Goal: Check status: Check status

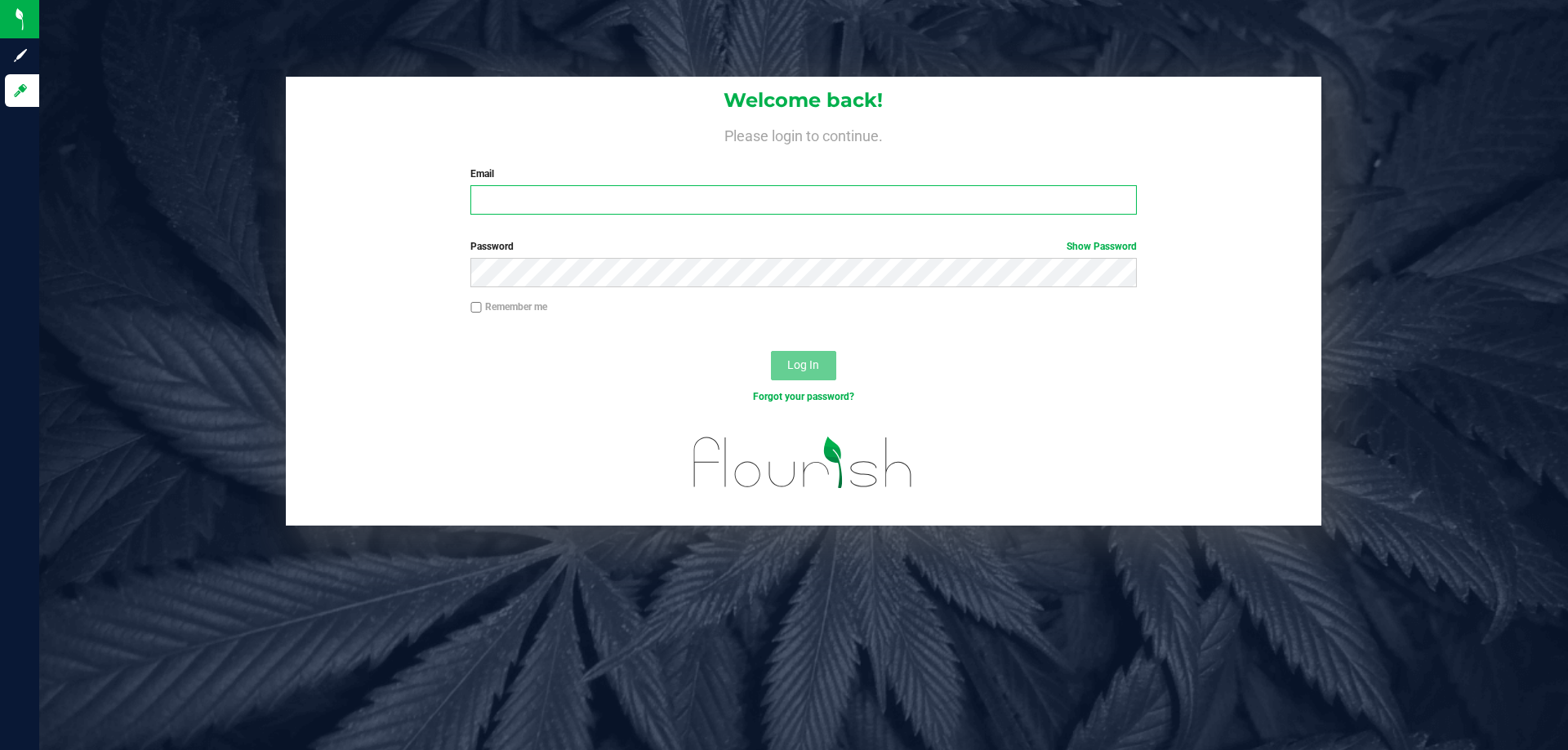
click at [491, 191] on input "Email" at bounding box center [802, 200] width 665 height 30
click at [812, 371] on span "Log In" at bounding box center [802, 364] width 32 height 13
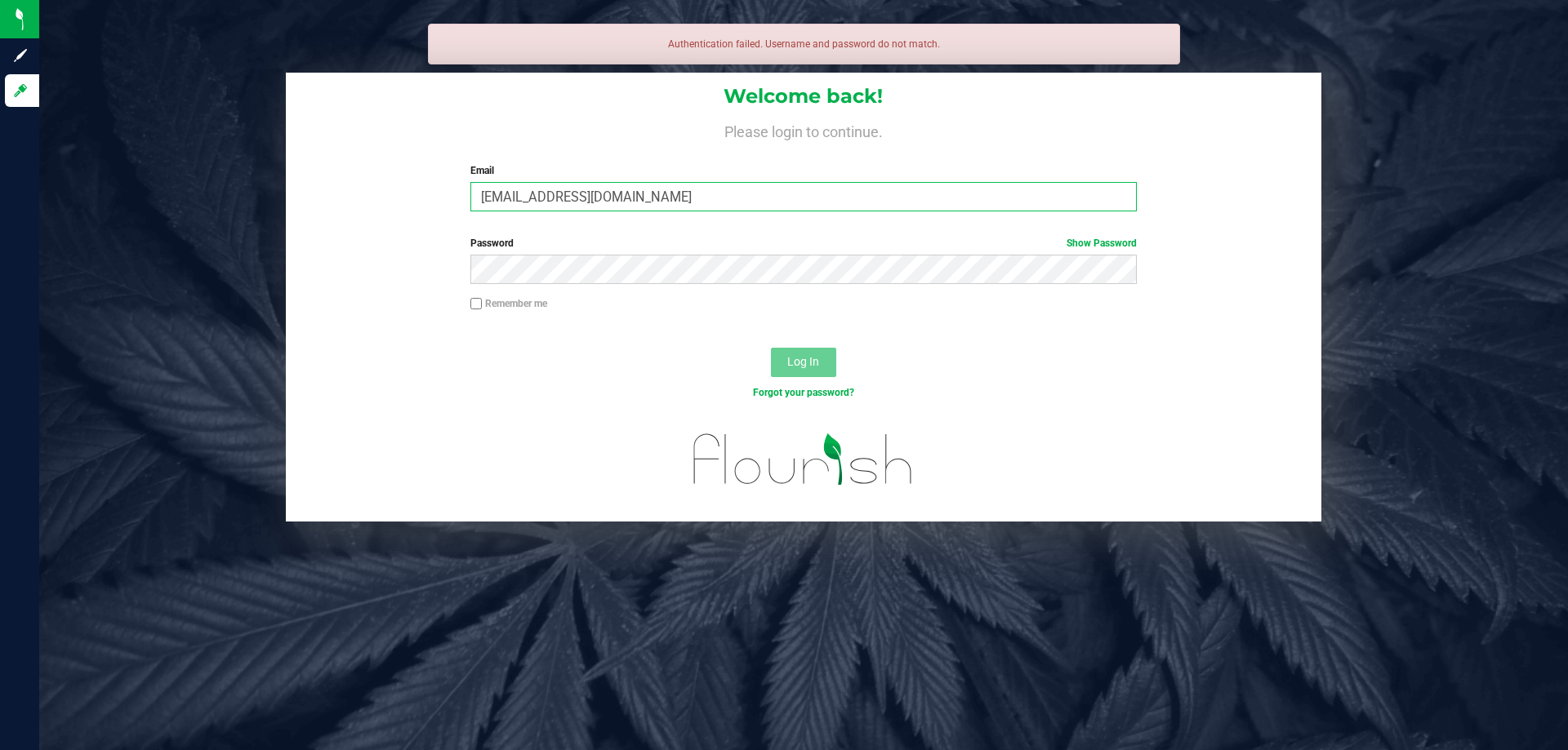
click at [627, 198] on input "[EMAIL_ADDRESS][DOMAIN_NAME]" at bounding box center [802, 197] width 665 height 30
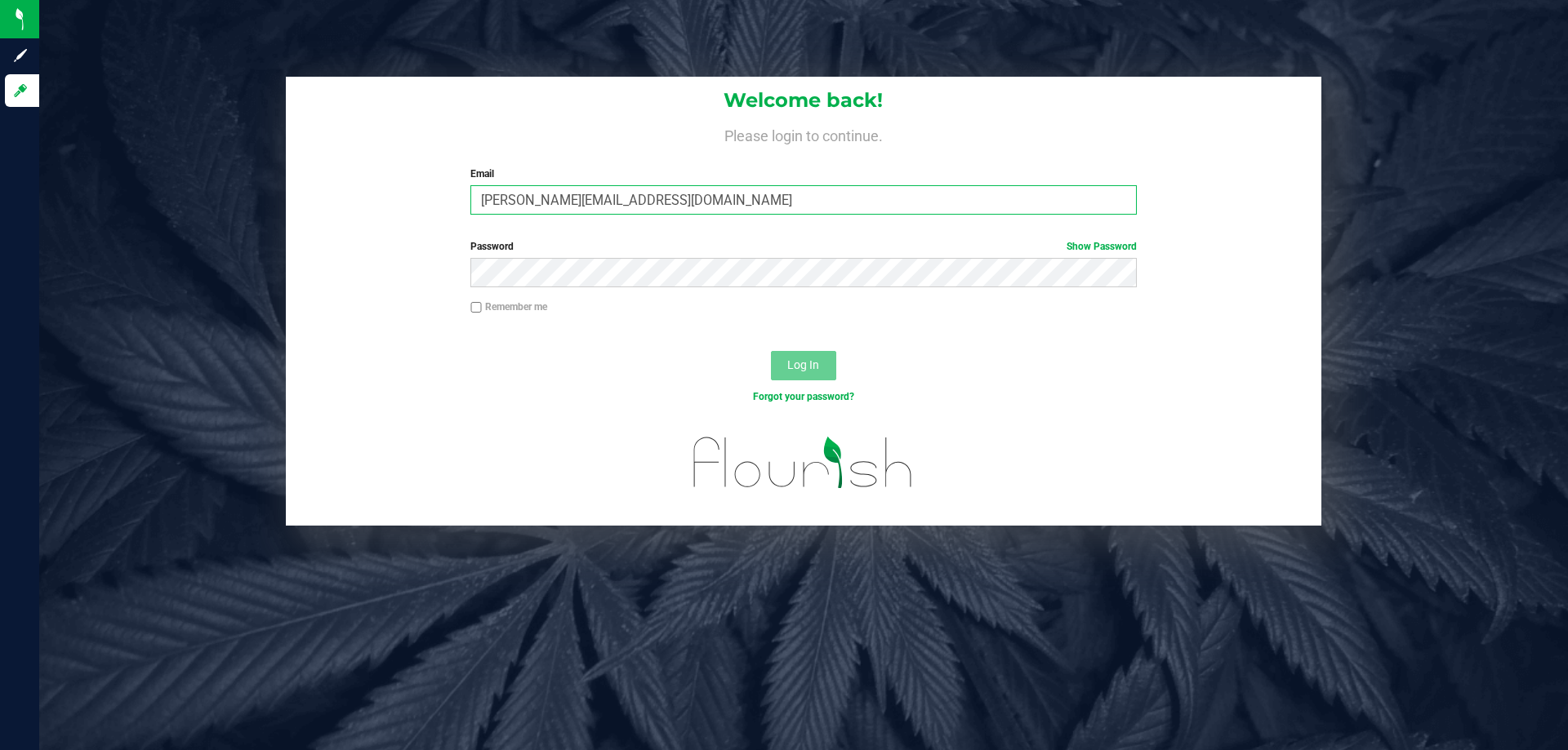
type input "[PERSON_NAME][EMAIL_ADDRESS][DOMAIN_NAME]"
click at [796, 357] on button "Log In" at bounding box center [803, 365] width 66 height 30
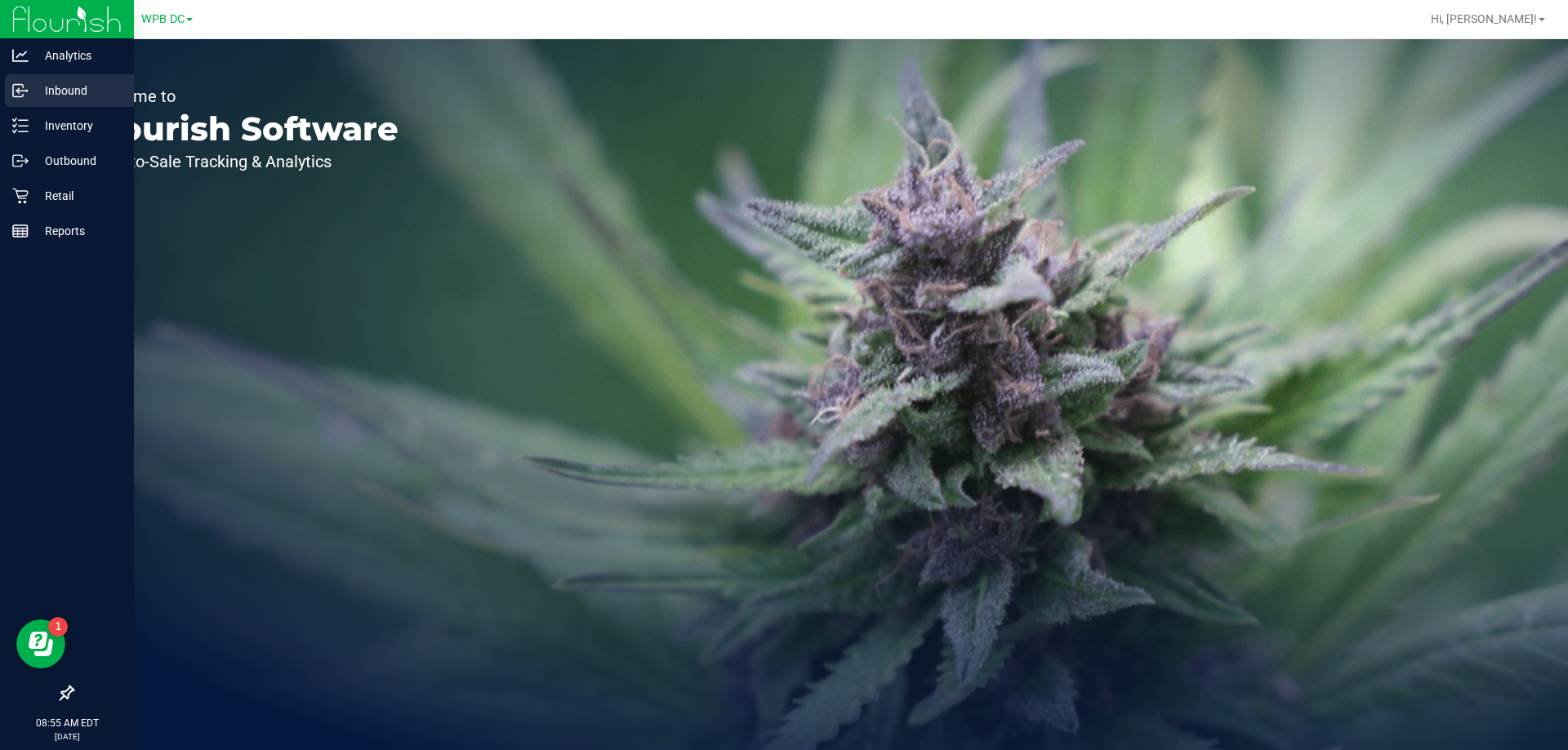
click at [63, 89] on p "Inbound" at bounding box center [78, 90] width 98 height 20
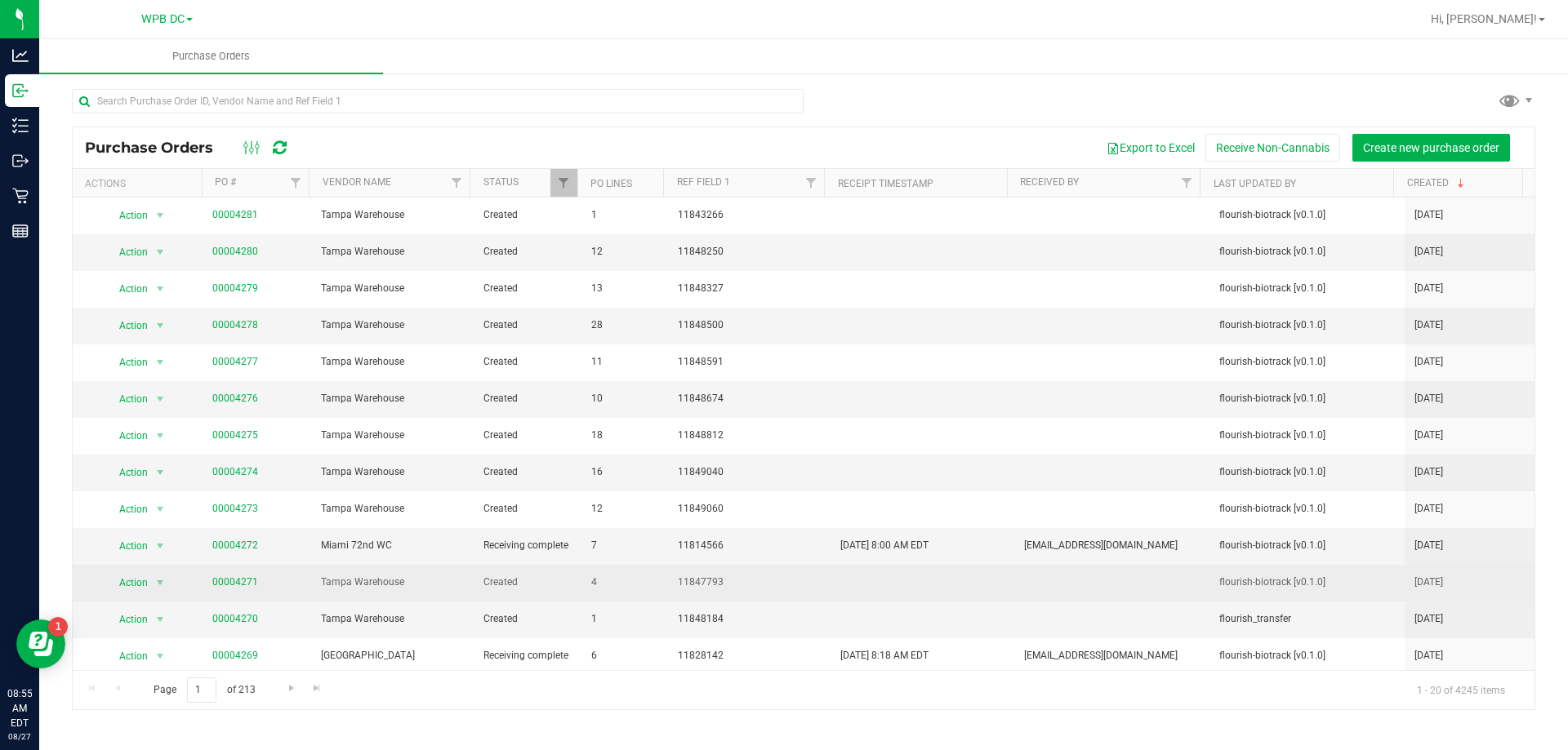
click at [376, 583] on span "Tampa Warehouse" at bounding box center [393, 582] width 143 height 15
click at [228, 578] on link "00004271" at bounding box center [235, 581] width 46 height 11
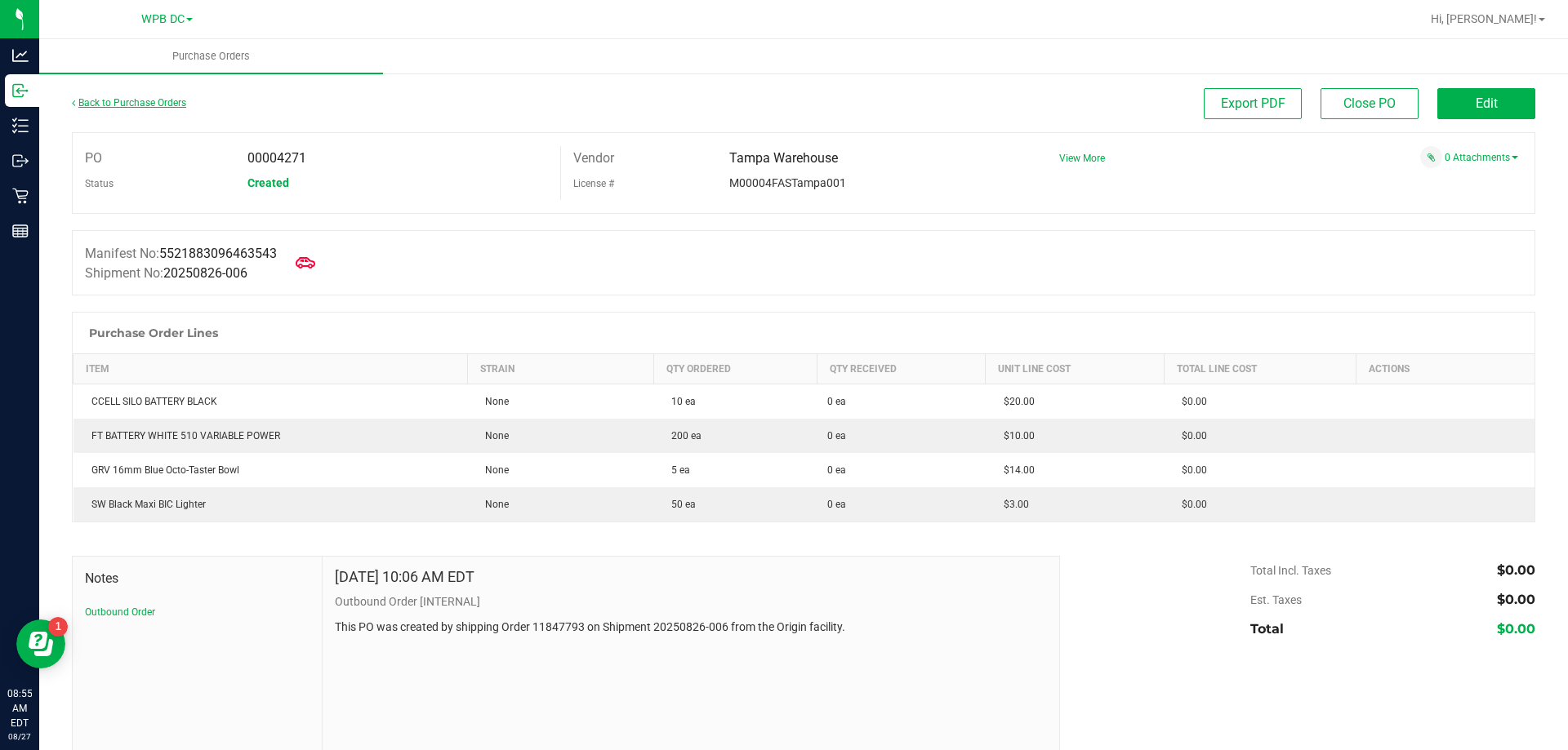
click at [135, 102] on link "Back to Purchase Orders" at bounding box center [129, 102] width 114 height 11
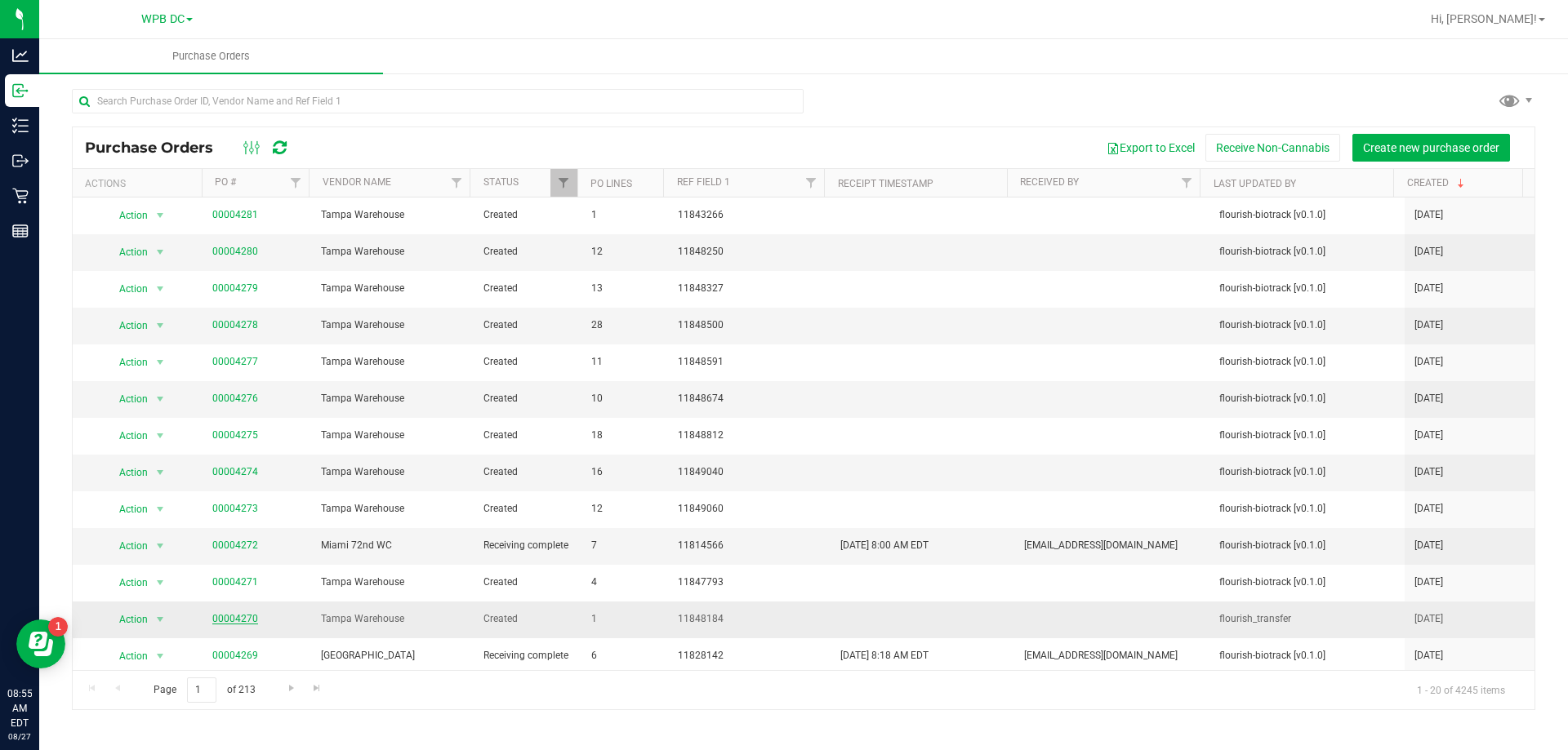
click at [237, 616] on link "00004270" at bounding box center [235, 618] width 46 height 11
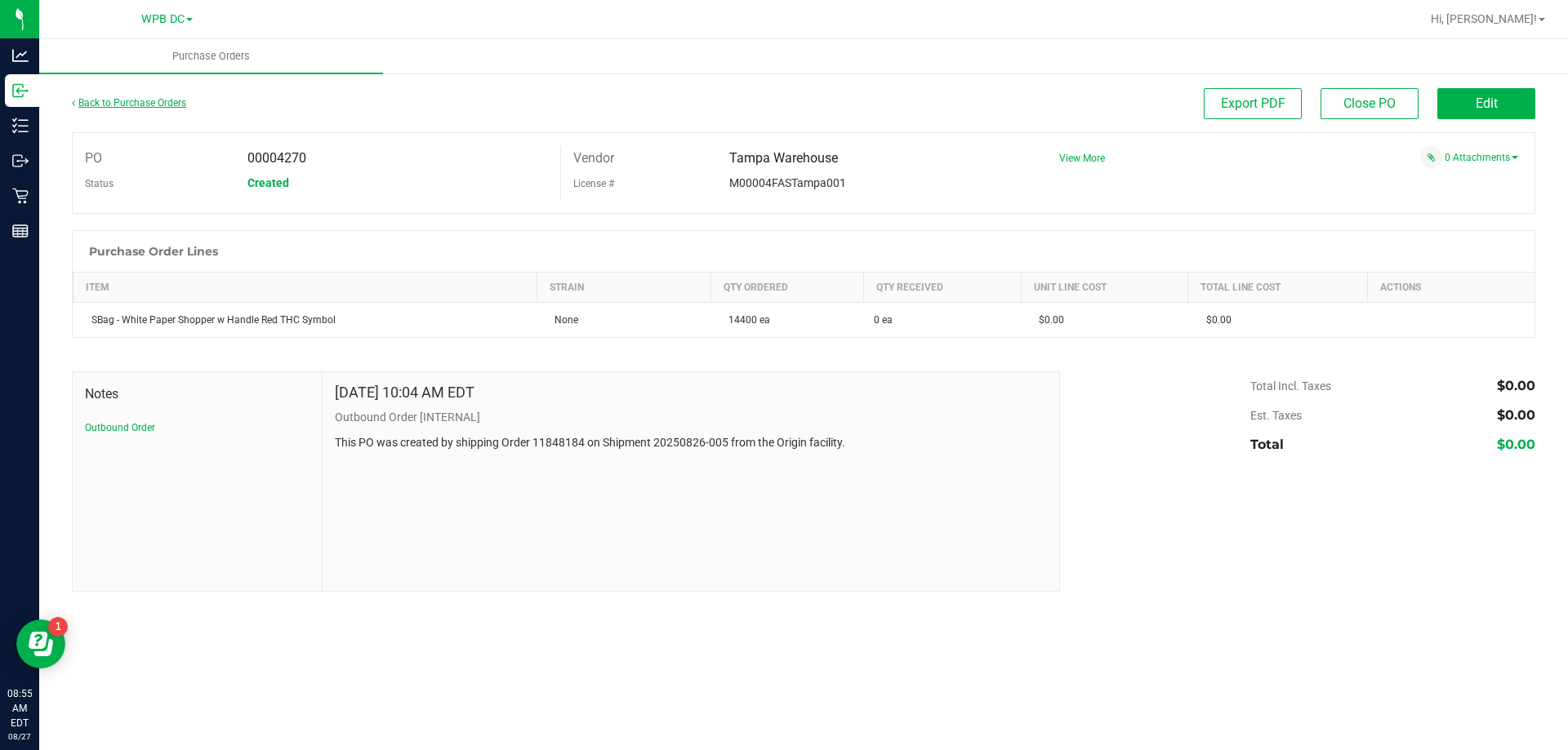
click at [115, 104] on link "Back to Purchase Orders" at bounding box center [129, 102] width 114 height 11
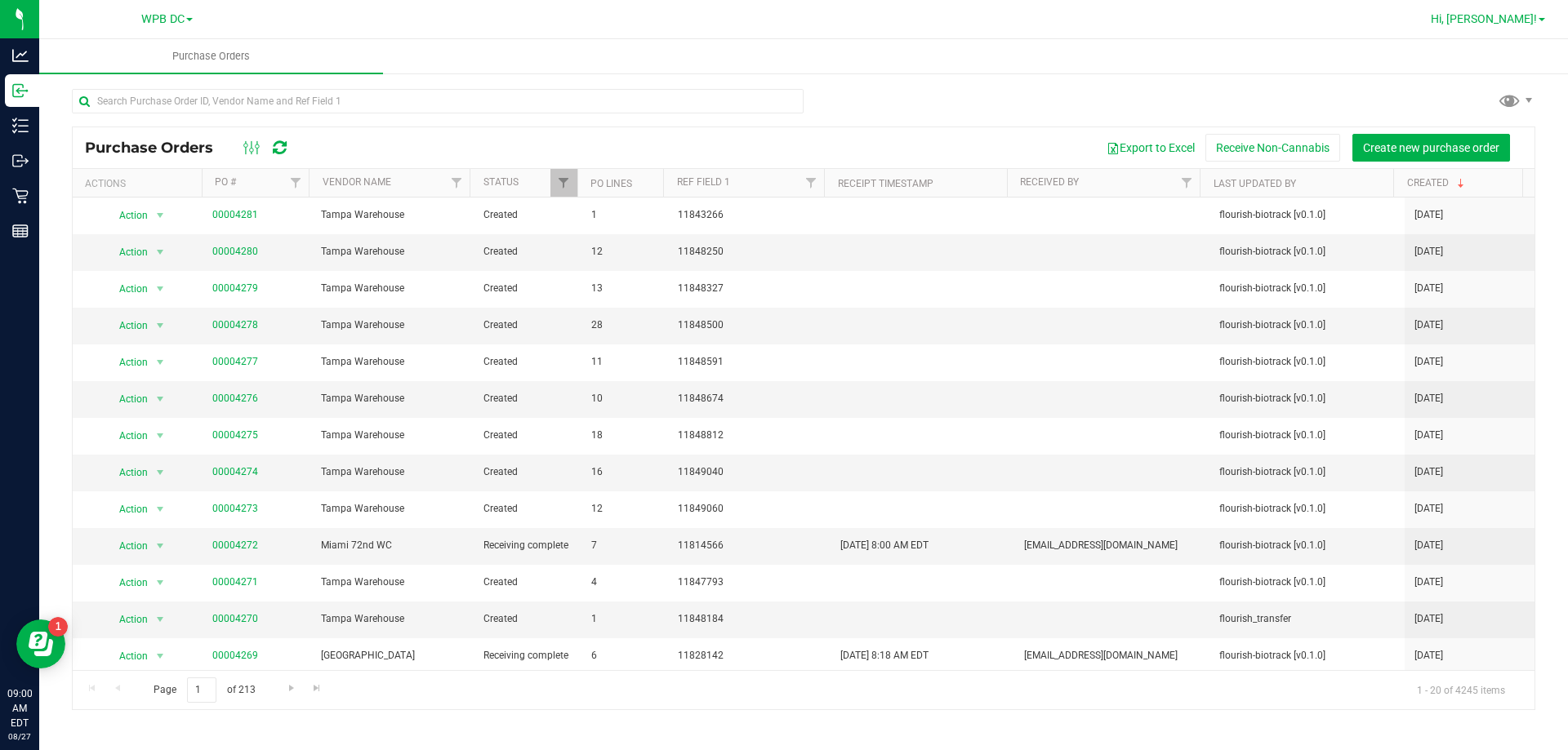
click at [1541, 21] on span at bounding box center [1542, 20] width 7 height 3
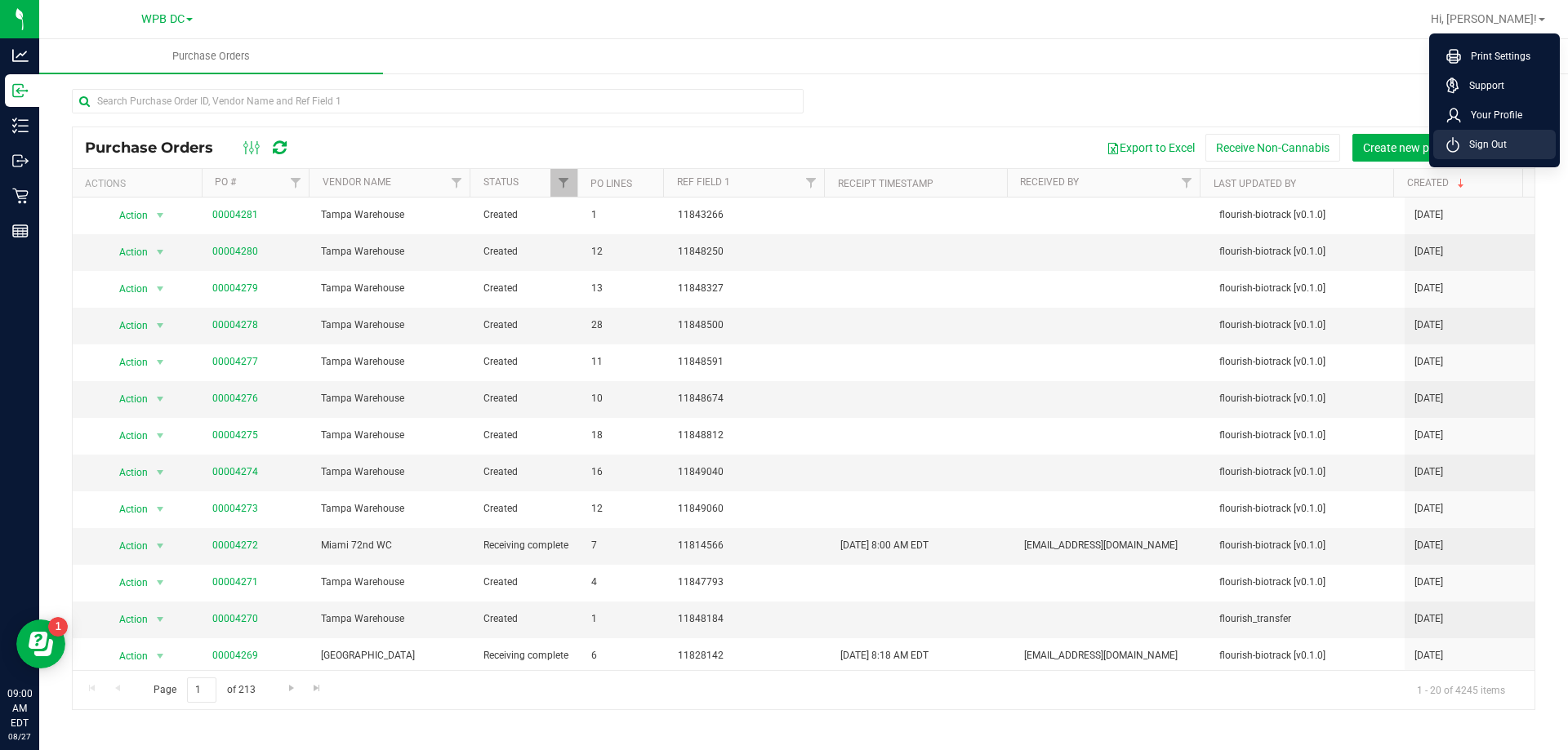
click at [1475, 146] on span "Sign Out" at bounding box center [1483, 144] width 48 height 16
